Goal: Task Accomplishment & Management: Complete application form

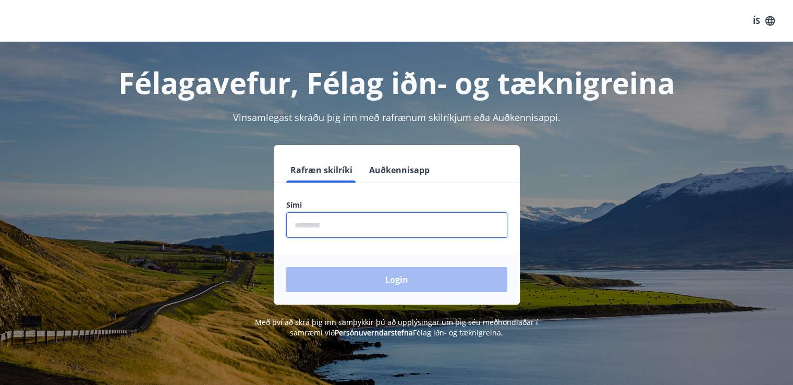
click at [337, 228] on input "phone" at bounding box center [396, 225] width 221 height 26
type input "********"
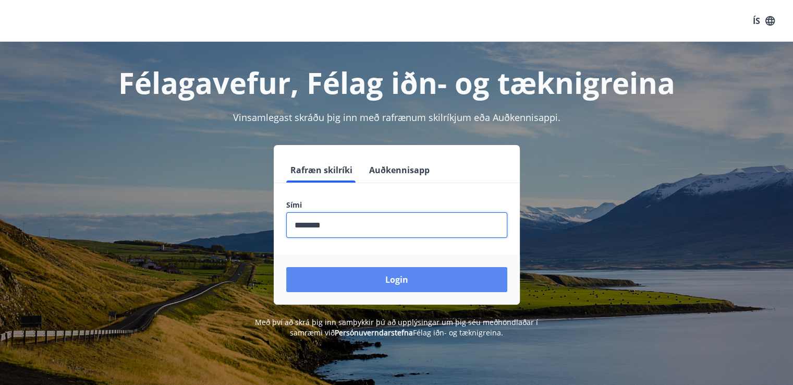
click at [396, 277] on button "Login" at bounding box center [396, 279] width 221 height 25
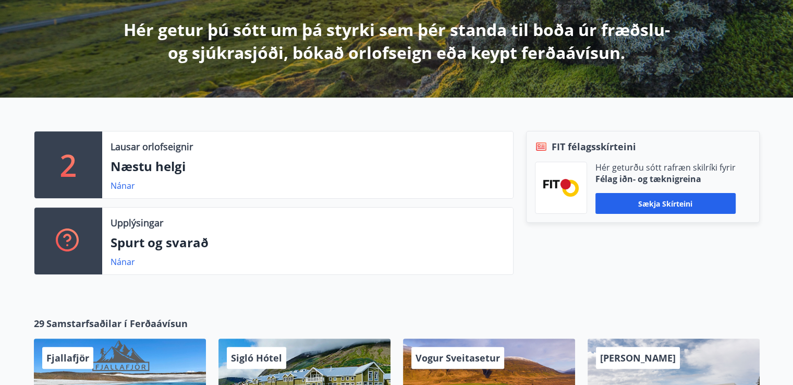
scroll to position [188, 0]
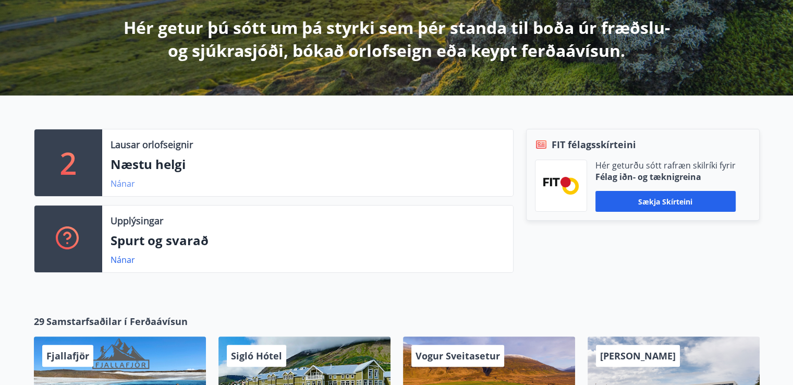
click at [123, 184] on link "Nánar" at bounding box center [123, 183] width 25 height 11
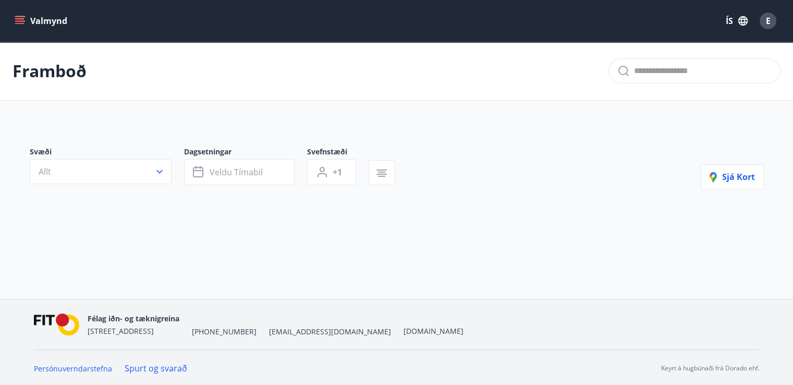
type input "*"
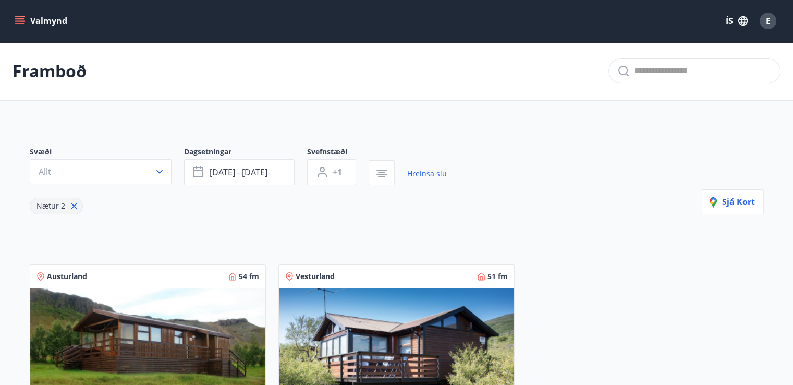
click at [19, 19] on icon "menu" at bounding box center [20, 21] width 10 height 10
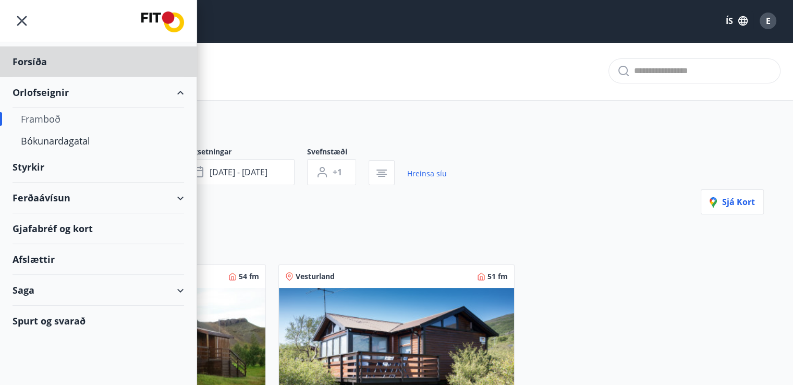
click at [29, 77] on div "Styrkir" at bounding box center [99, 61] width 172 height 31
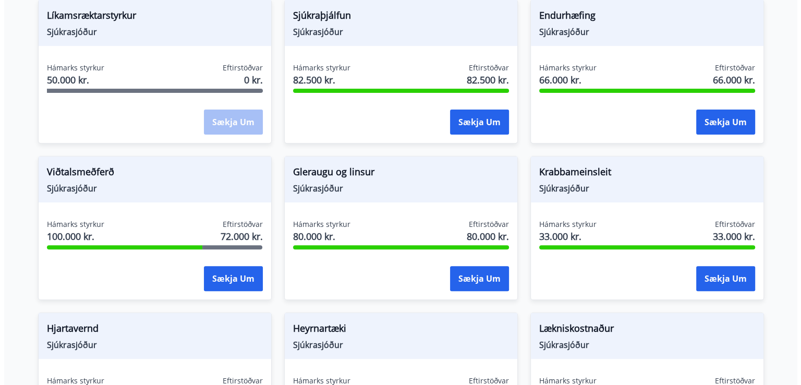
scroll to position [355, 0]
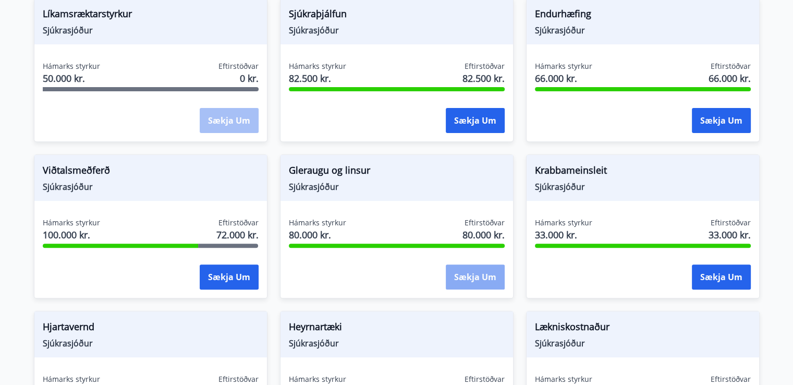
click at [473, 274] on button "Sækja um" at bounding box center [475, 276] width 59 height 25
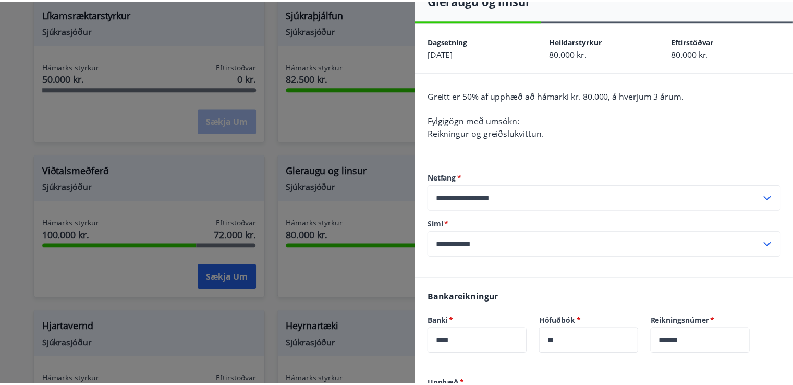
scroll to position [0, 0]
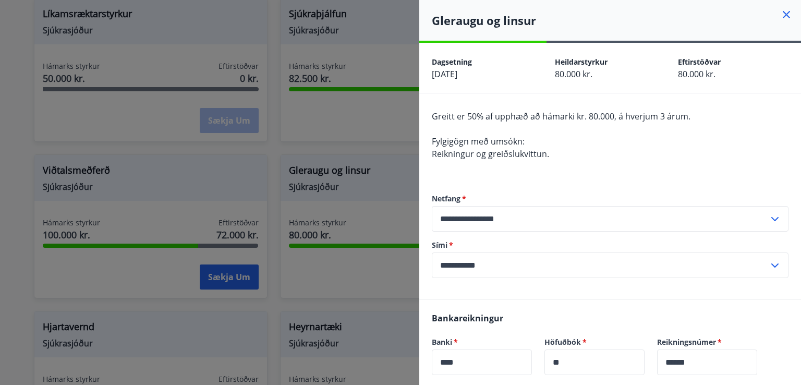
click at [780, 9] on icon at bounding box center [786, 14] width 13 height 13
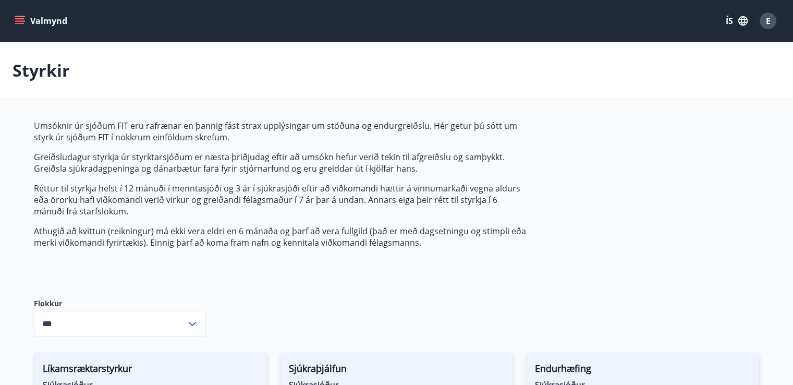
click at [194, 322] on icon at bounding box center [192, 324] width 7 height 4
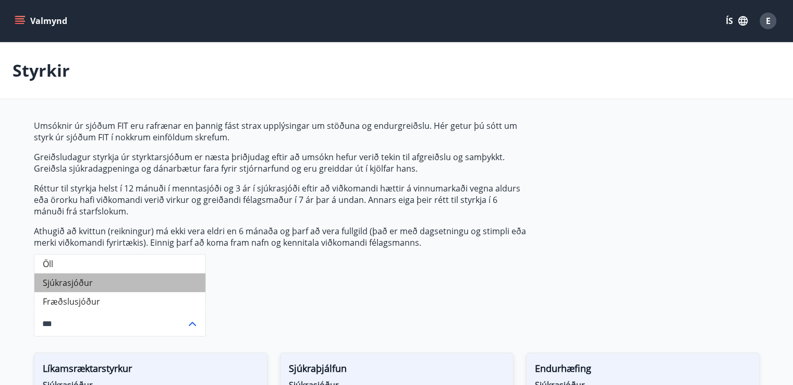
click at [67, 282] on li "Sjúkrasjóður" at bounding box center [119, 282] width 171 height 19
type input "**********"
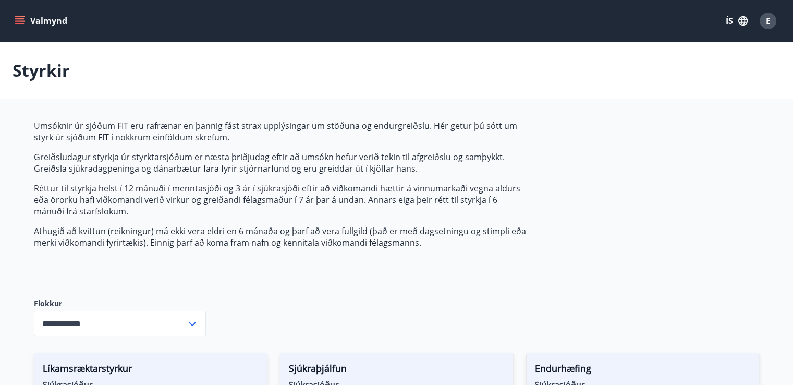
click at [23, 18] on icon "menu" at bounding box center [20, 21] width 10 height 10
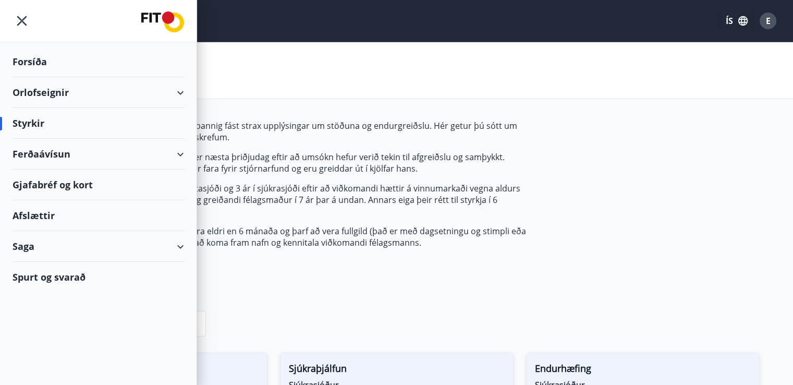
click at [21, 244] on div "Saga" at bounding box center [99, 246] width 172 height 31
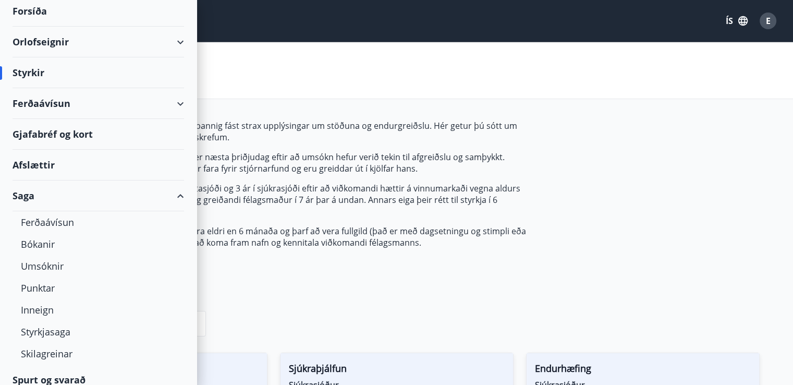
scroll to position [60, 0]
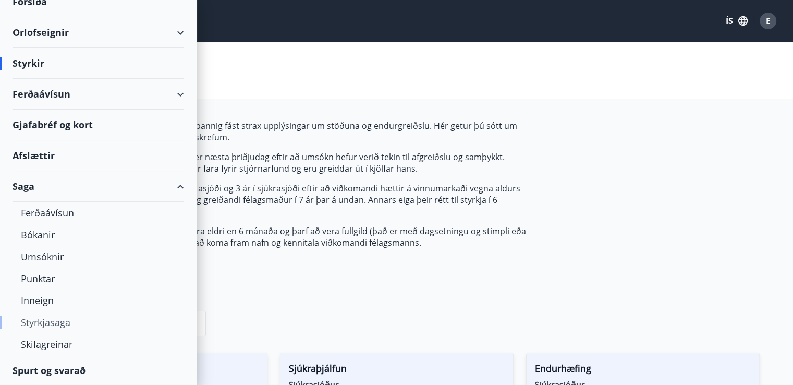
click at [46, 321] on div "Styrkjasaga" at bounding box center [98, 322] width 155 height 22
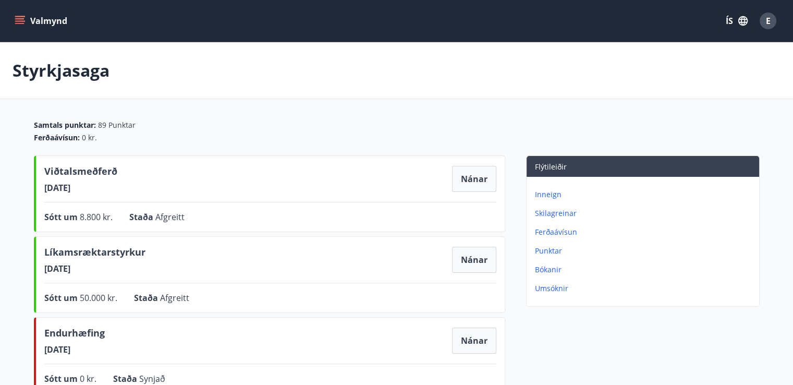
click at [19, 18] on icon "menu" at bounding box center [20, 21] width 10 height 10
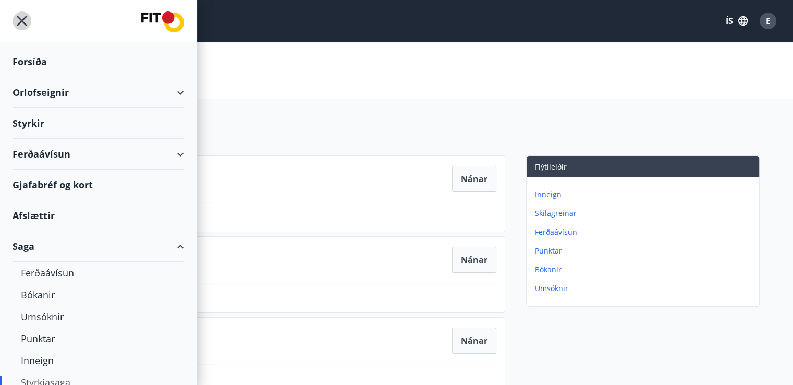
click at [19, 18] on icon "menu" at bounding box center [22, 21] width 10 height 10
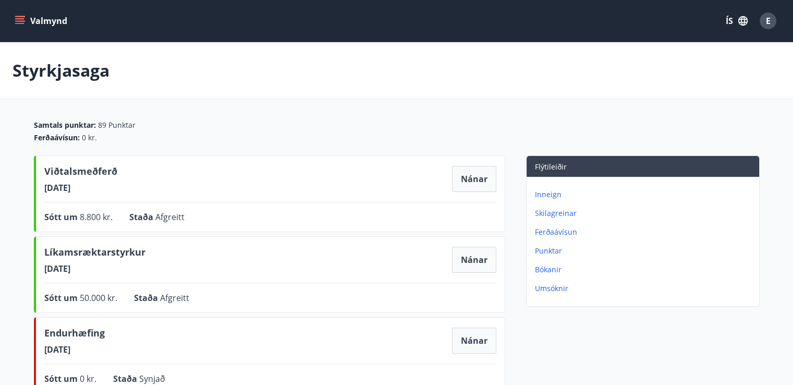
click at [18, 23] on icon "menu" at bounding box center [19, 23] width 9 height 1
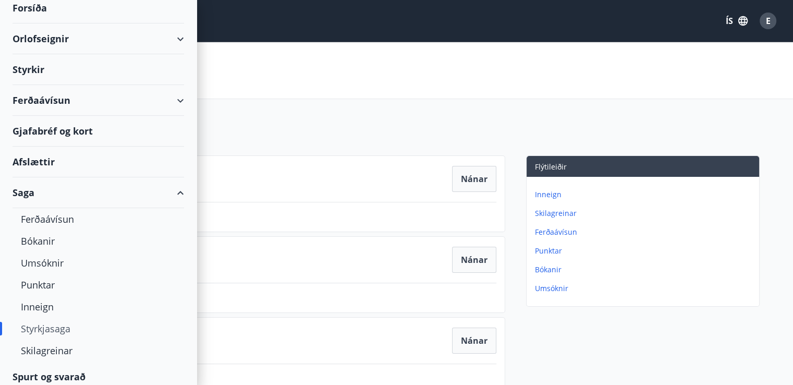
scroll to position [60, 0]
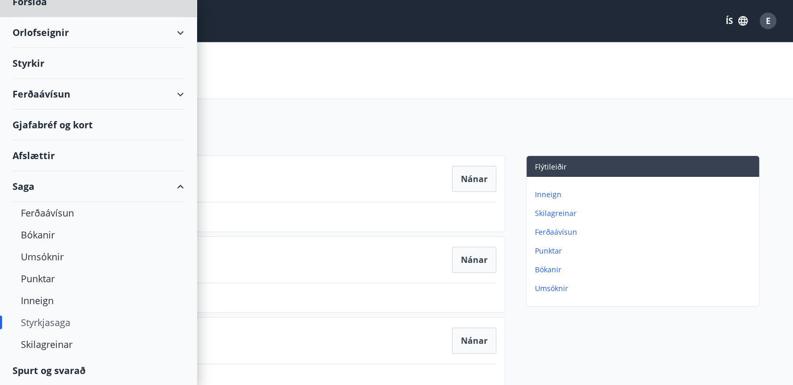
click at [28, 17] on div "Styrkir" at bounding box center [99, 1] width 172 height 31
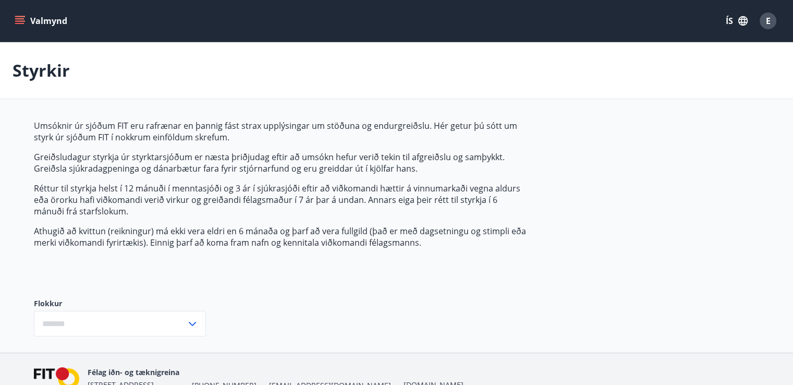
type input "***"
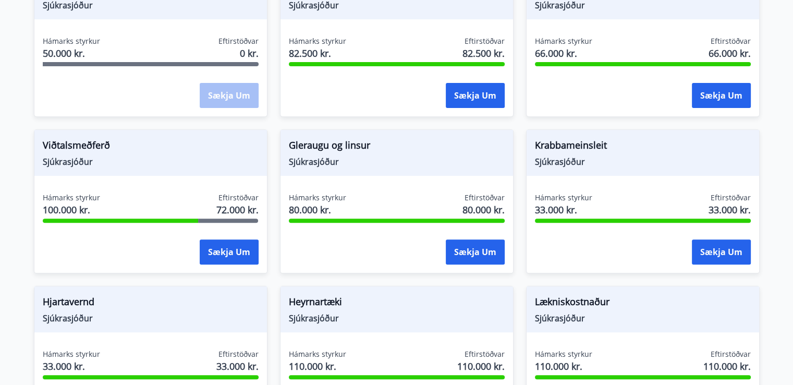
scroll to position [376, 0]
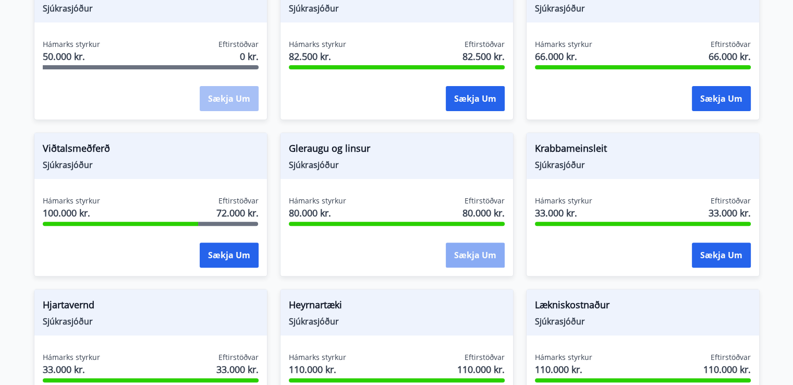
click at [472, 248] on button "Sækja um" at bounding box center [475, 254] width 59 height 25
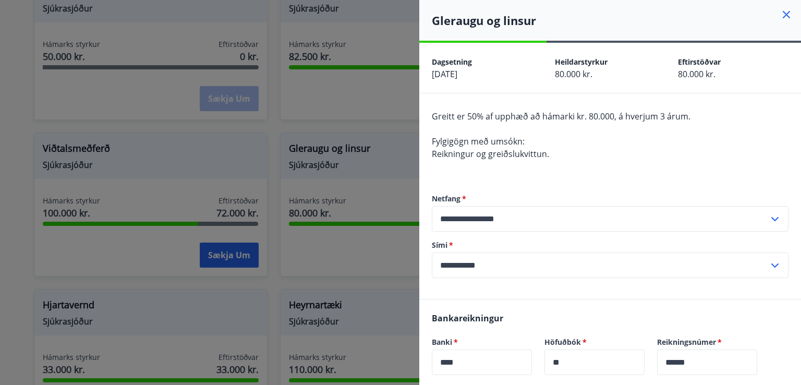
click at [20, 57] on div at bounding box center [400, 192] width 801 height 385
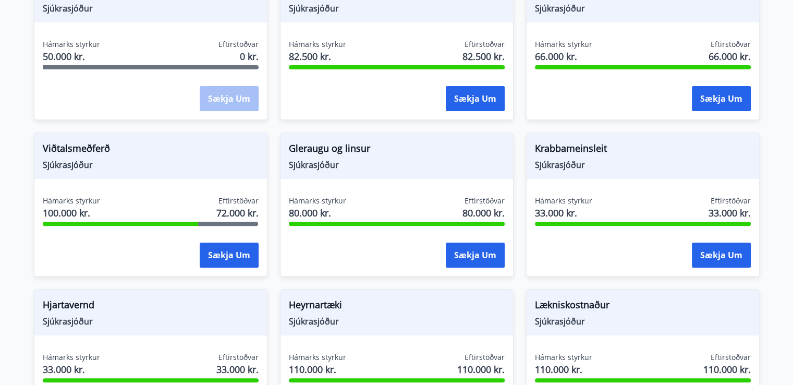
click at [19, 35] on main "Styrkir Umsóknir úr sjóðum FIT eru rafrænar en þannig fást strax upplýsingar um…" at bounding box center [396, 212] width 793 height 1092
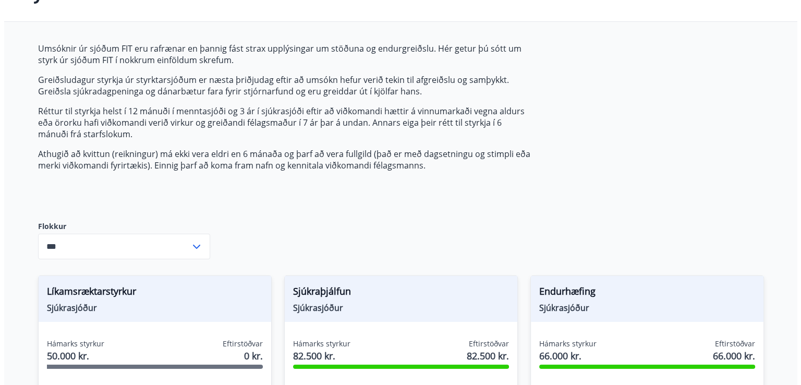
scroll to position [0, 0]
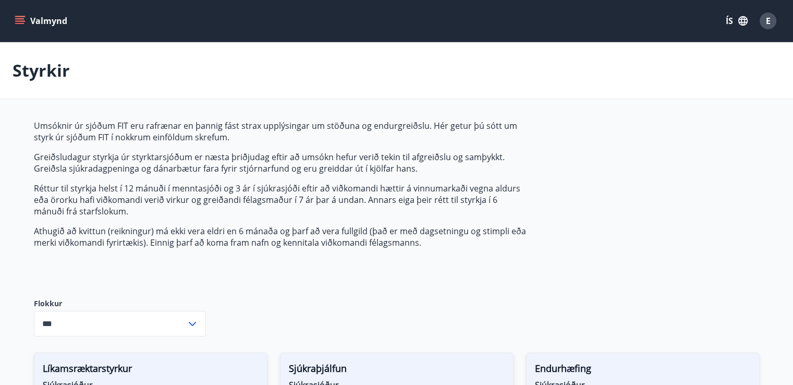
click at [17, 20] on icon "menu" at bounding box center [20, 21] width 10 height 10
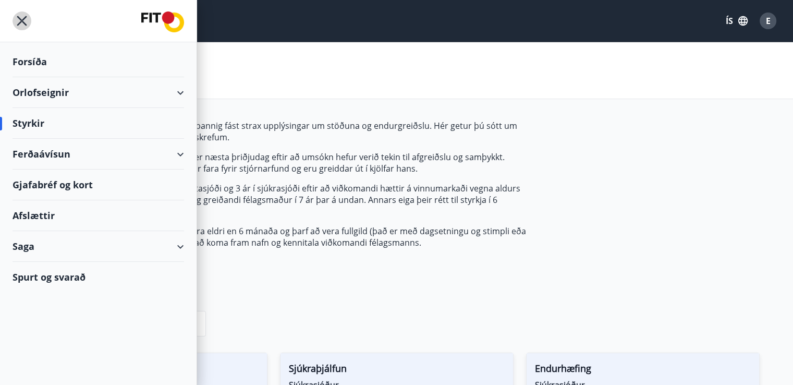
click at [17, 20] on icon "menu" at bounding box center [22, 20] width 19 height 19
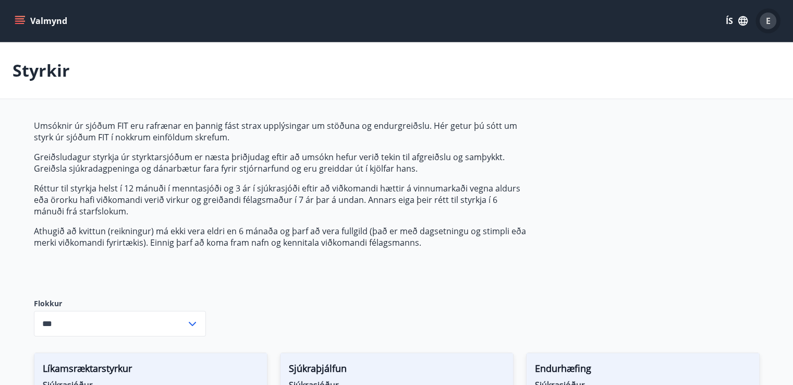
click at [767, 17] on span "E" at bounding box center [768, 20] width 5 height 11
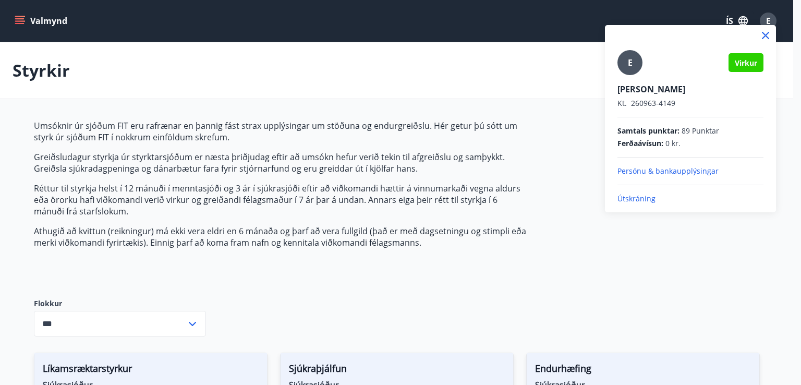
click at [632, 196] on p "Útskráning" at bounding box center [690, 198] width 146 height 10
